Goal: Check status: Check status

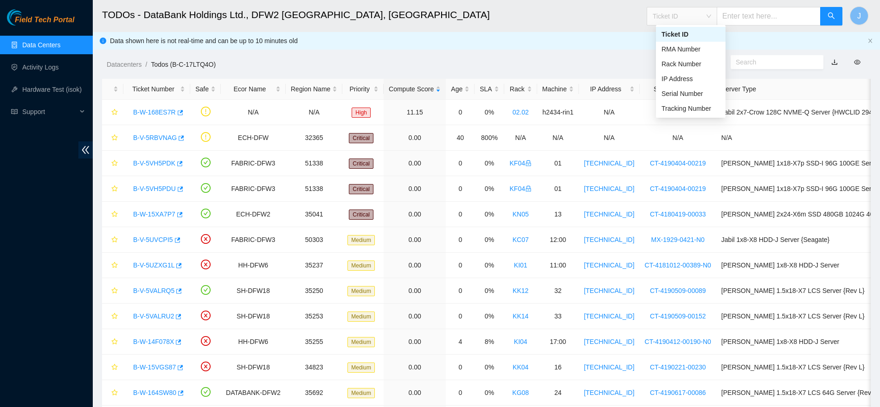
click at [698, 22] on span "Ticket ID" at bounding box center [681, 16] width 58 height 14
click at [709, 107] on div "Tracking Number" at bounding box center [690, 108] width 58 height 10
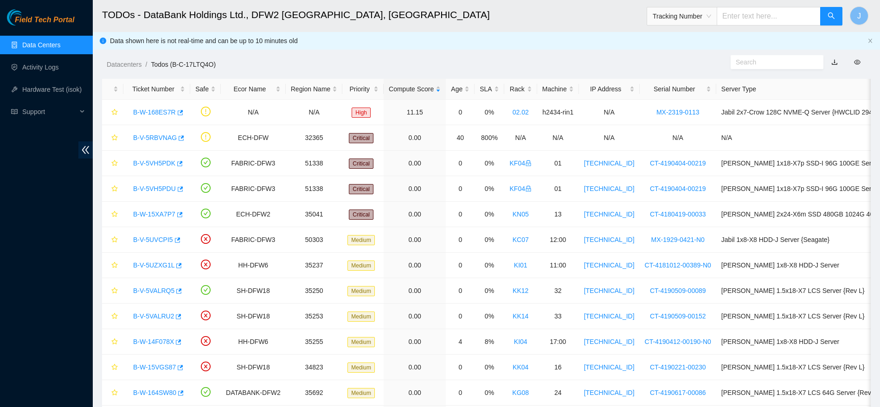
click at [774, 13] on input "text" at bounding box center [768, 16] width 104 height 19
type input "463470025175"
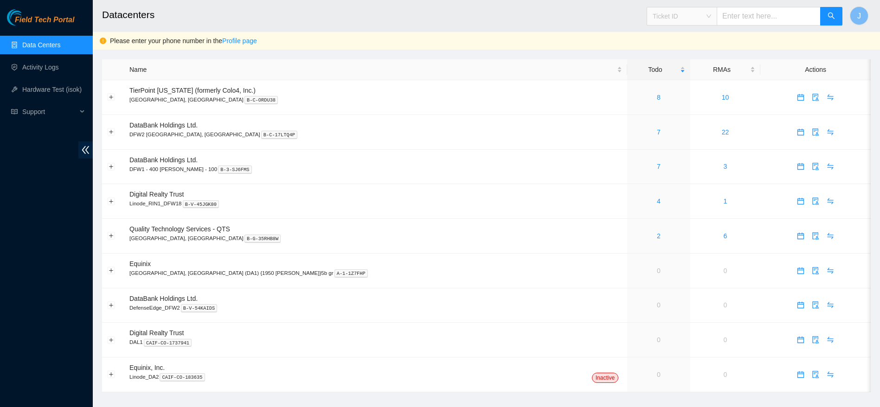
click at [709, 20] on span "Ticket ID" at bounding box center [681, 16] width 58 height 14
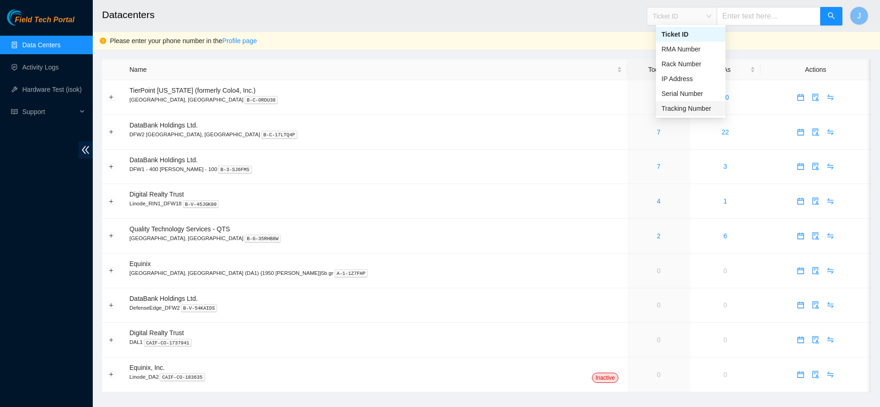
click at [699, 108] on div "Tracking Number" at bounding box center [690, 108] width 58 height 10
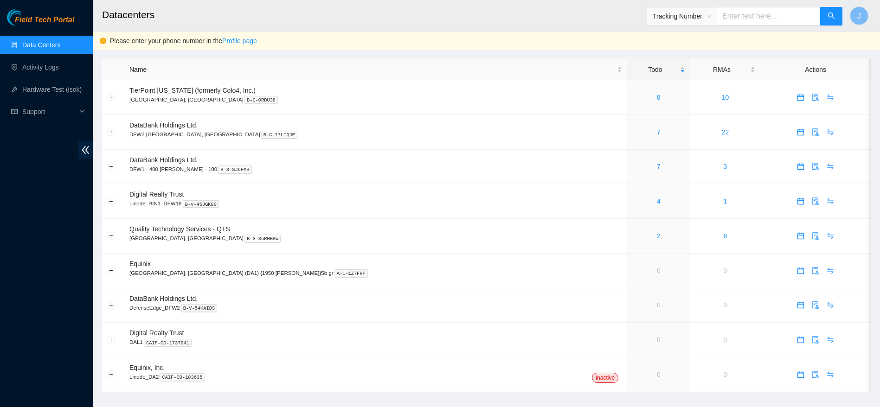
click at [752, 23] on input "text" at bounding box center [768, 16] width 104 height 19
click at [774, 19] on input "46347002" at bounding box center [768, 16] width 104 height 19
type input "463470025176"
